Goal: Task Accomplishment & Management: Use online tool/utility

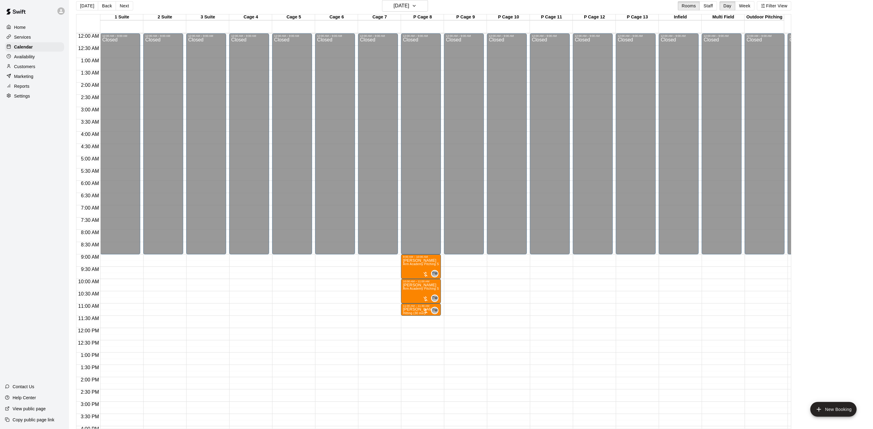
scroll to position [0, 3]
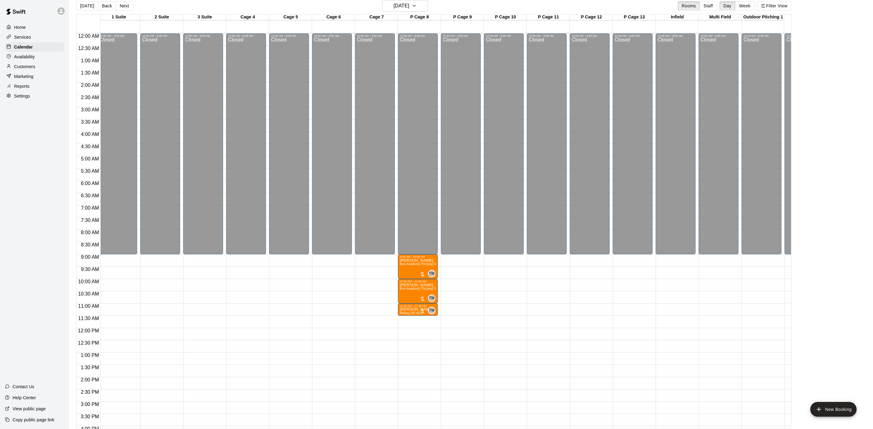
drag, startPoint x: 10, startPoint y: 277, endPoint x: 0, endPoint y: 266, distance: 14.3
click at [0, 268] on html "Home Services Calendar Availability Customers Marketing Reports Settings Contac…" at bounding box center [436, 212] width 873 height 439
click at [87, 3] on button "[DATE]" at bounding box center [87, 5] width 22 height 9
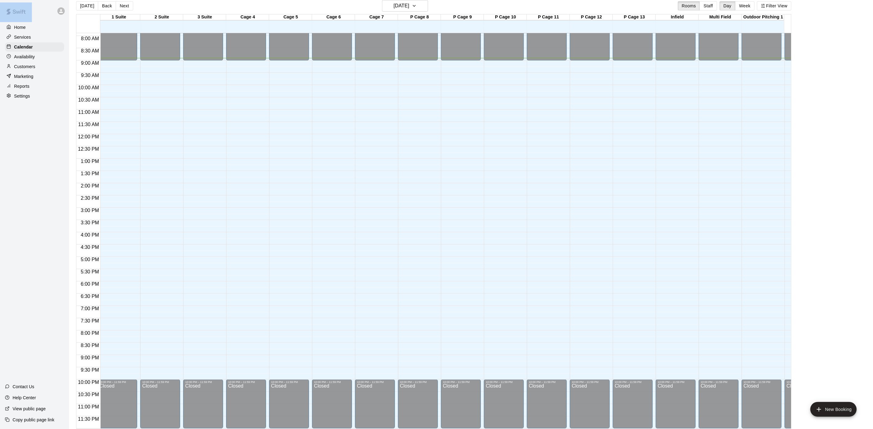
scroll to position [201, 3]
click at [103, 6] on button "Back" at bounding box center [107, 5] width 18 height 9
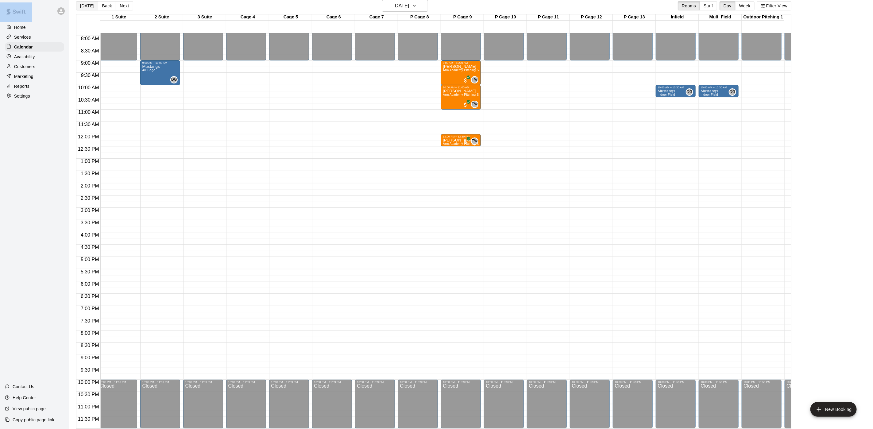
click at [88, 8] on button "[DATE]" at bounding box center [87, 5] width 22 height 9
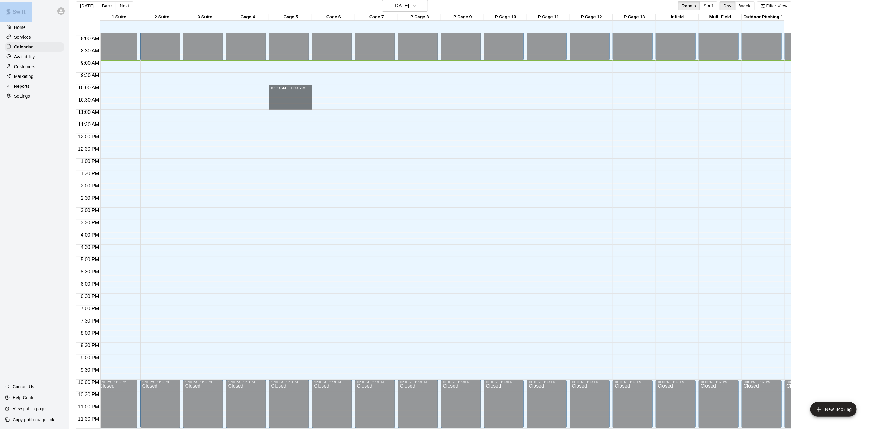
drag, startPoint x: 277, startPoint y: 80, endPoint x: 278, endPoint y: 103, distance: 22.5
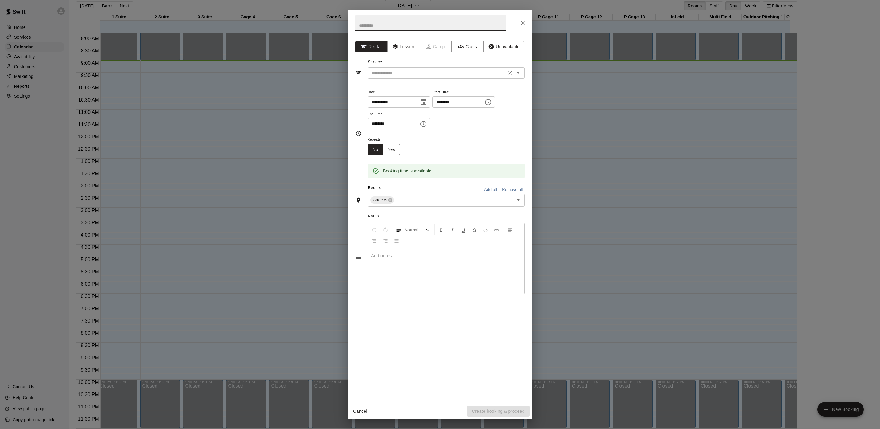
click at [397, 78] on div "​" at bounding box center [446, 72] width 157 height 11
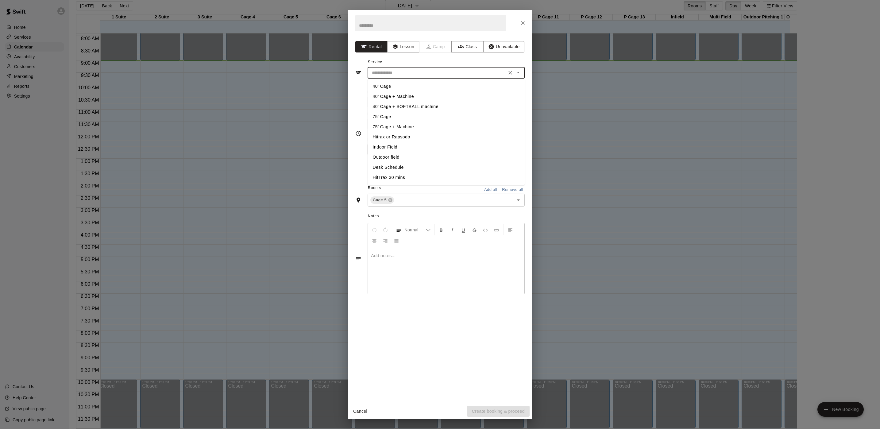
click at [401, 96] on li "40’ Cage + Machine" at bounding box center [446, 96] width 157 height 10
type input "**********"
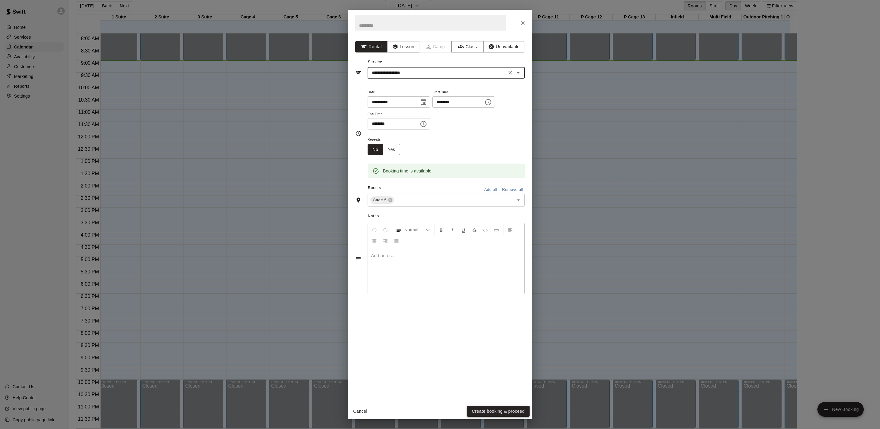
click at [490, 415] on button "Create booking & proceed" at bounding box center [498, 411] width 63 height 11
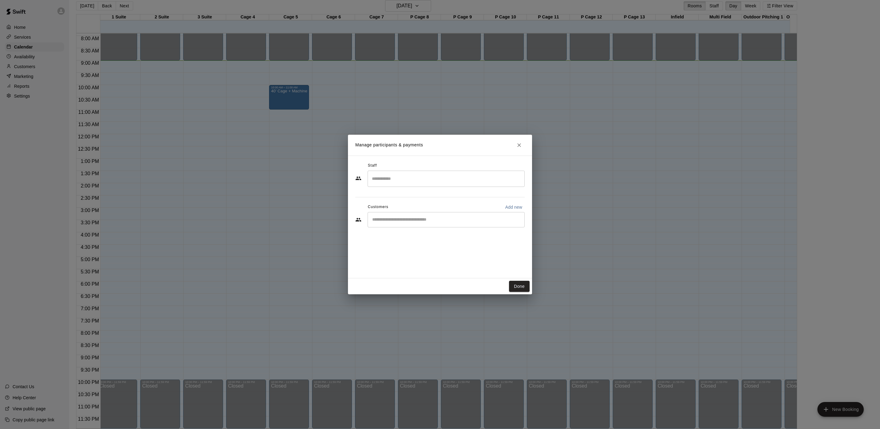
click at [524, 280] on div "Done" at bounding box center [440, 286] width 184 height 16
click at [515, 285] on button "Done" at bounding box center [519, 286] width 21 height 11
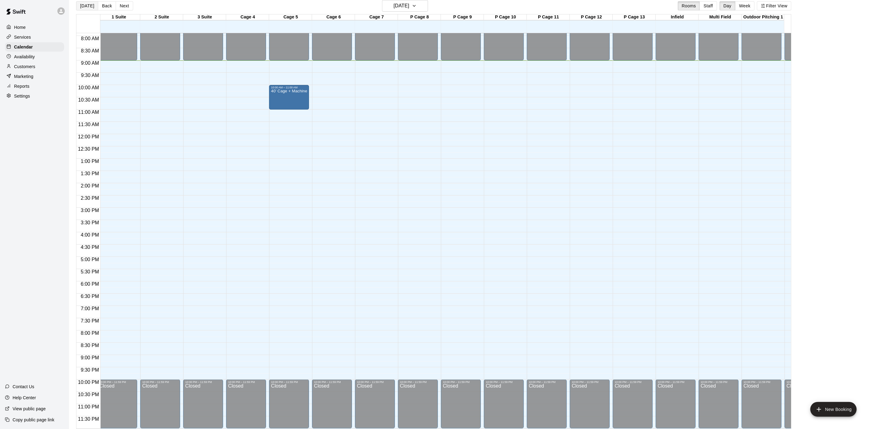
click at [83, 9] on button "[DATE]" at bounding box center [87, 5] width 22 height 9
